Goal: Navigation & Orientation: Find specific page/section

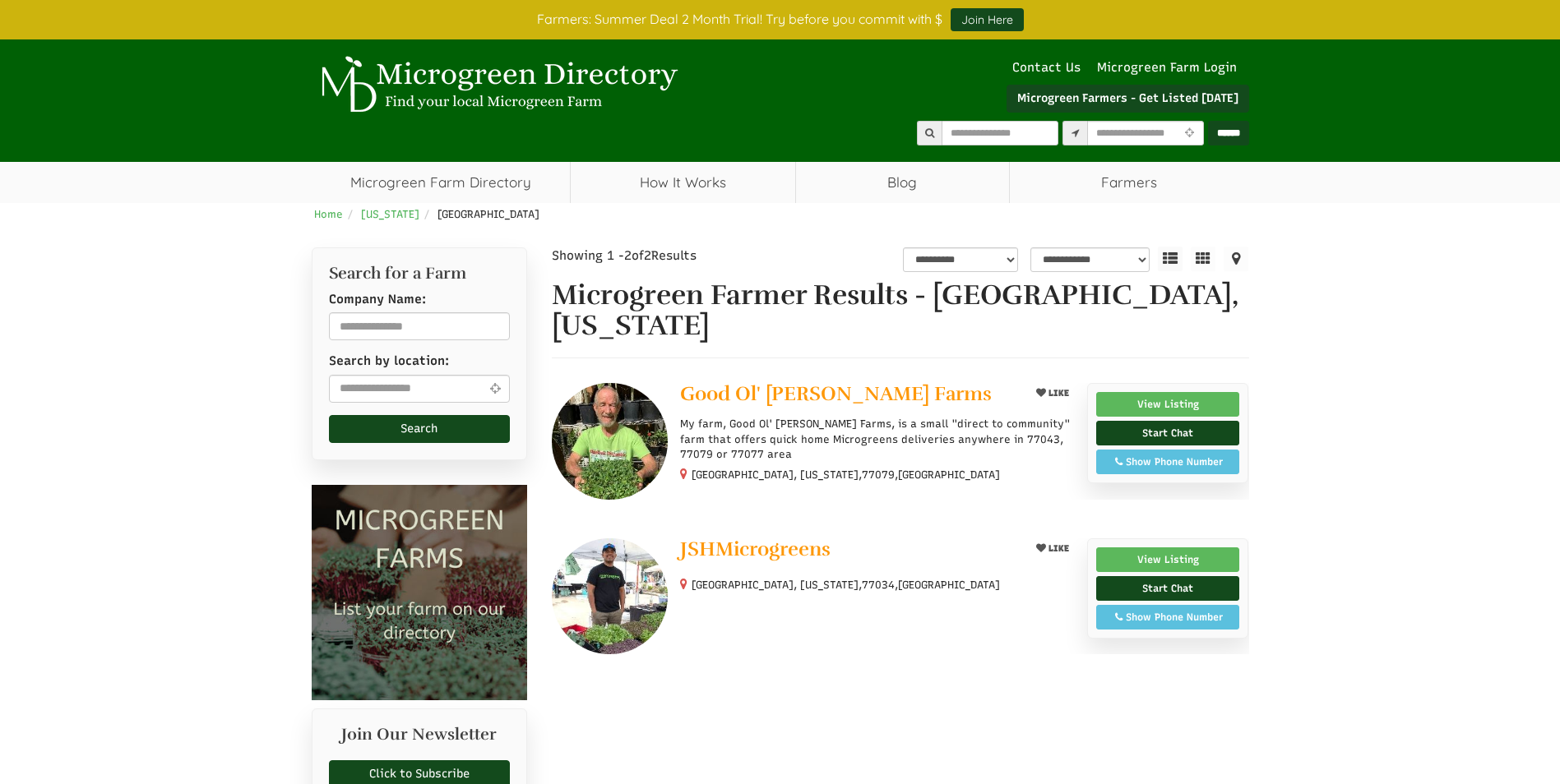
select select "Language Translate Widget"
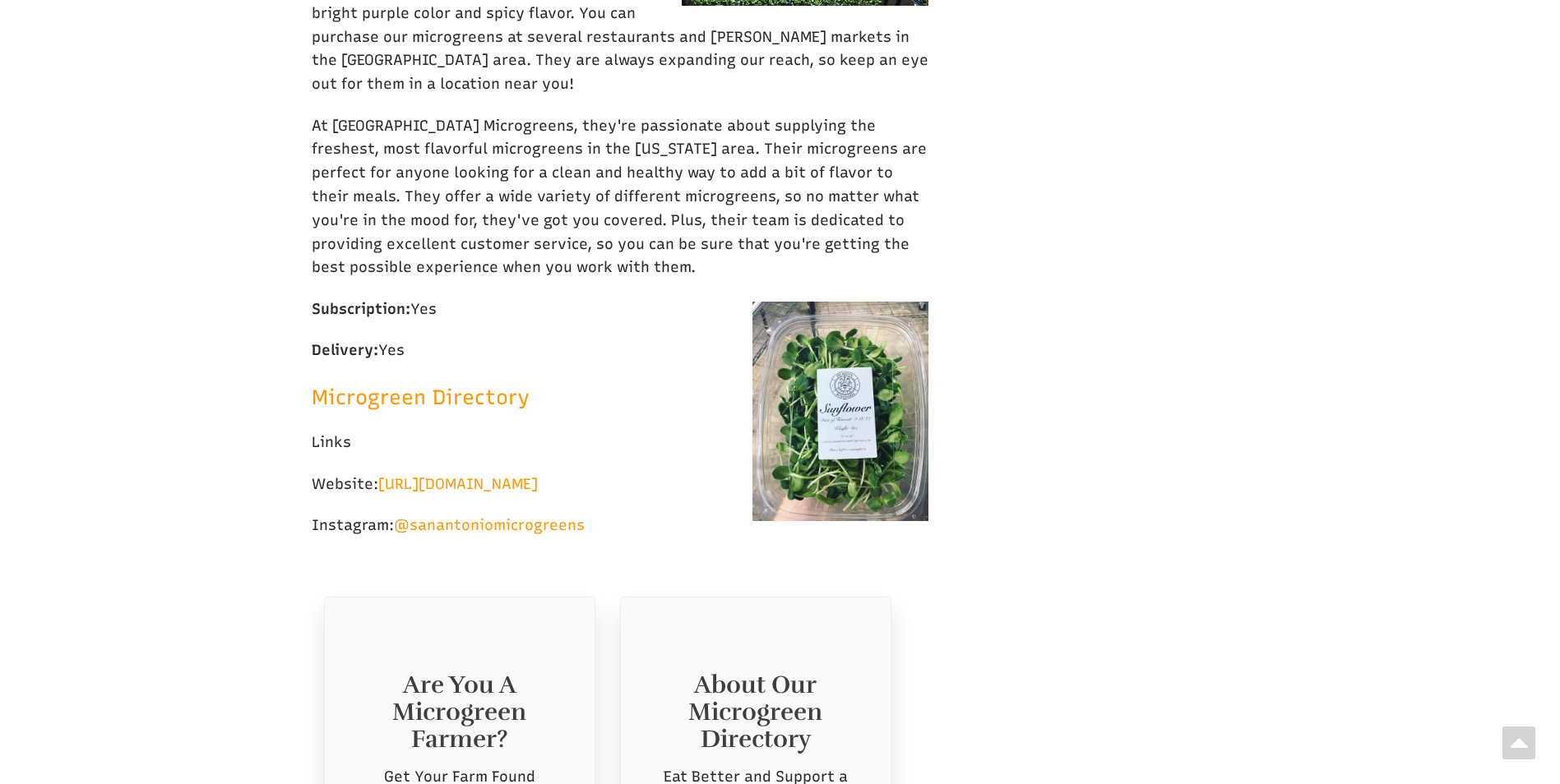
scroll to position [7454, 0]
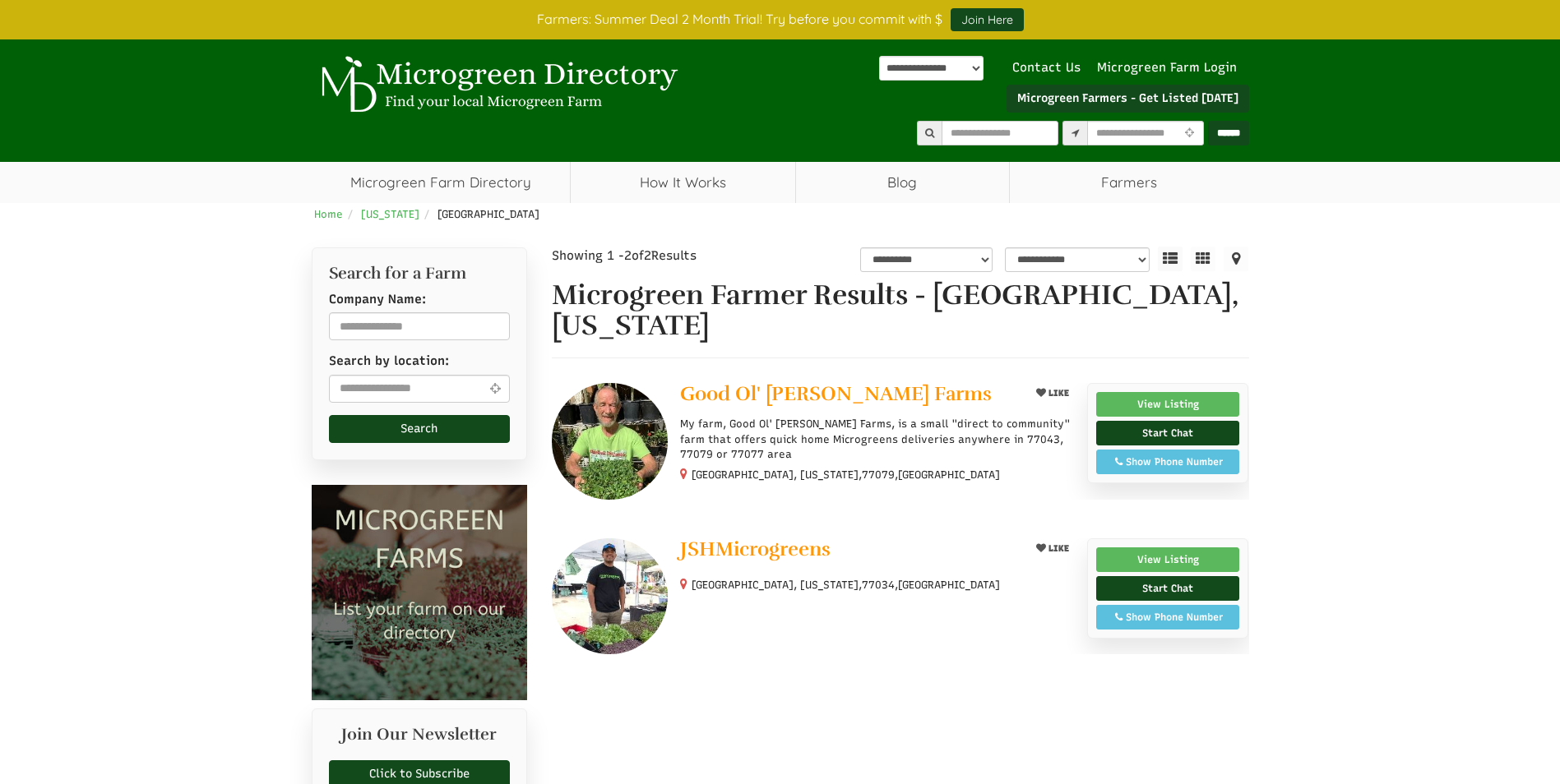
click at [751, 94] on ul "**********" at bounding box center [972, 84] width 553 height 73
